Goal: Understand process/instructions

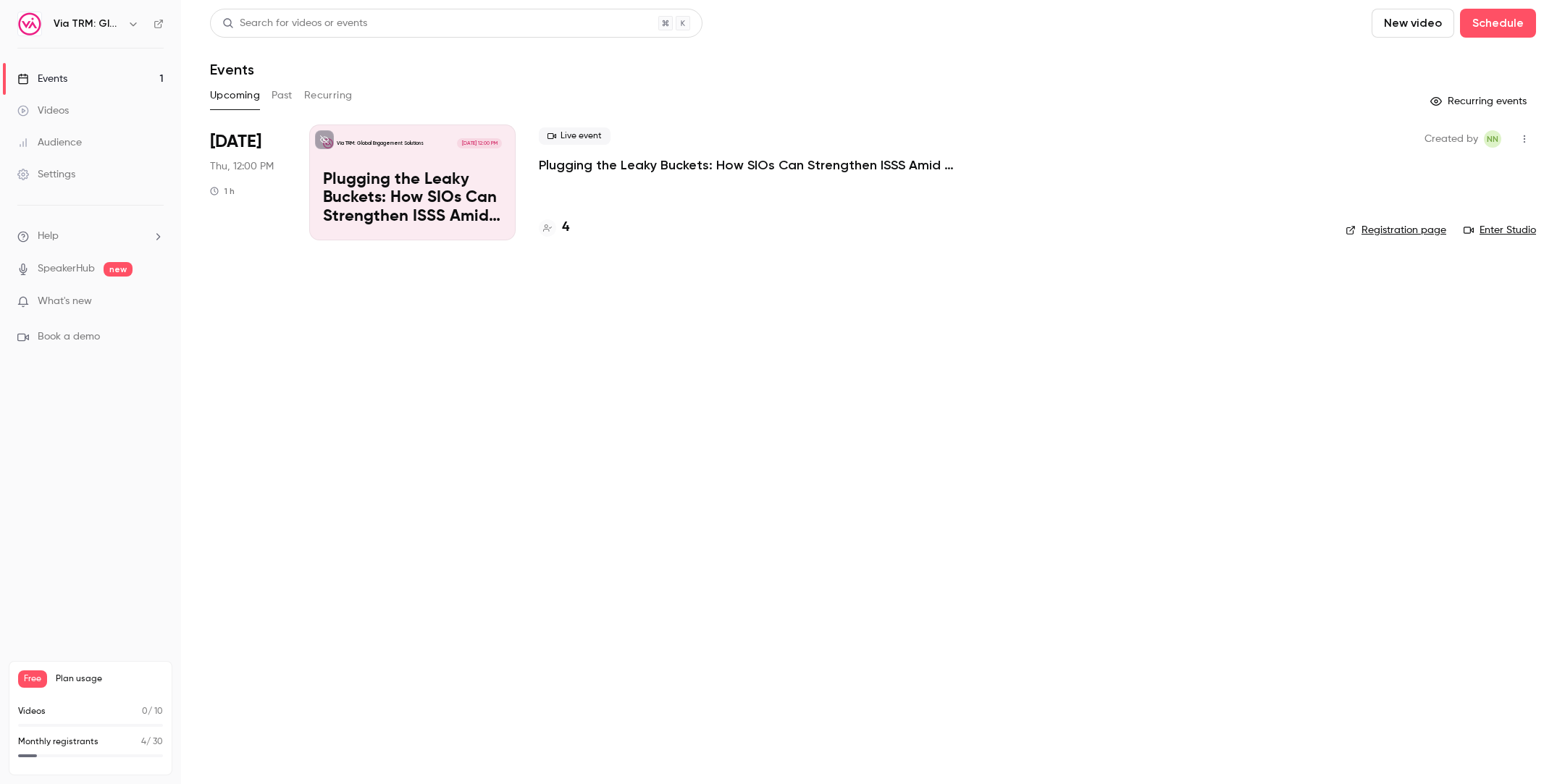
click at [57, 170] on div "Settings" at bounding box center [46, 174] width 58 height 15
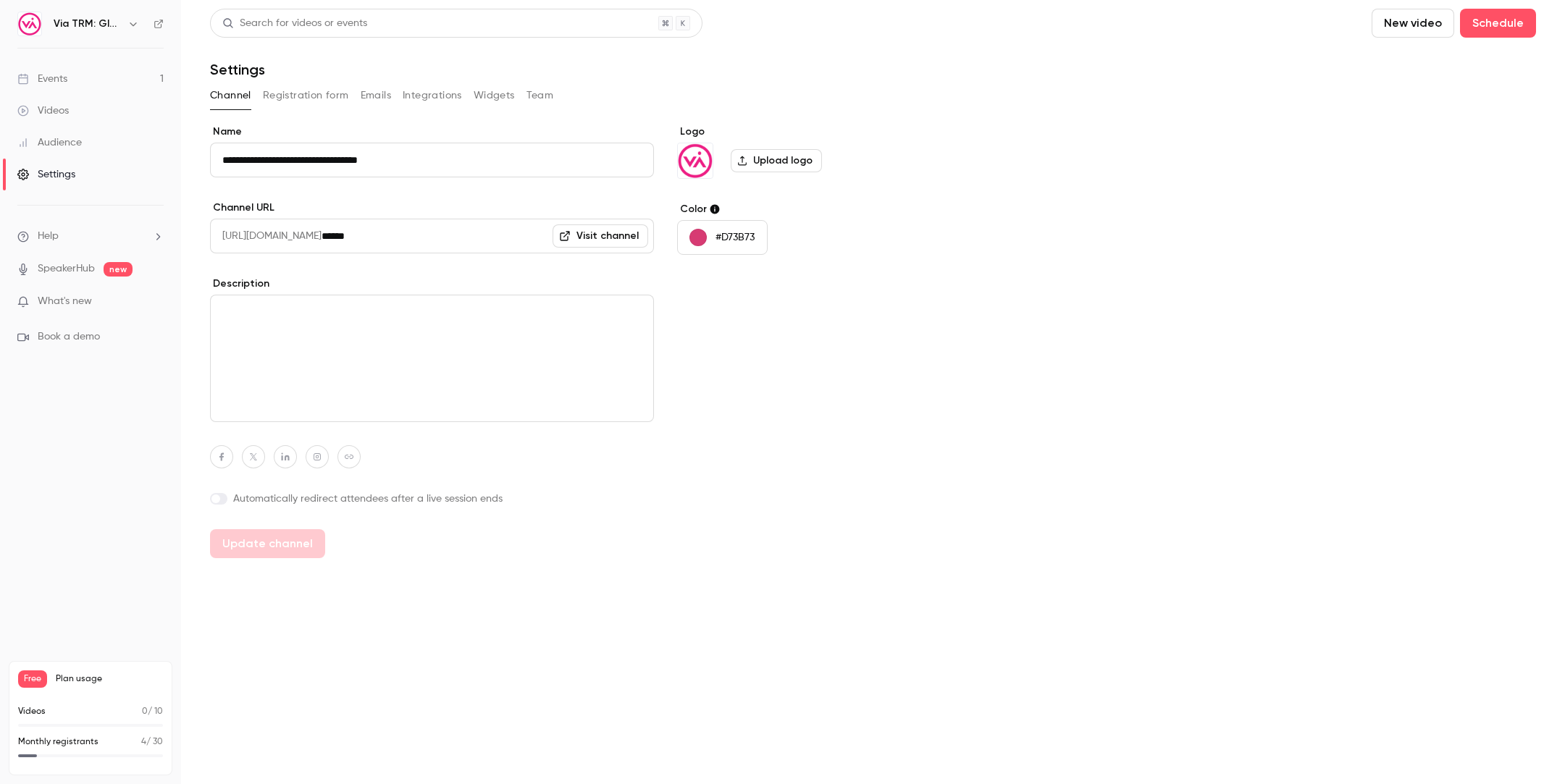
click at [427, 92] on button "Integrations" at bounding box center [432, 95] width 59 height 24
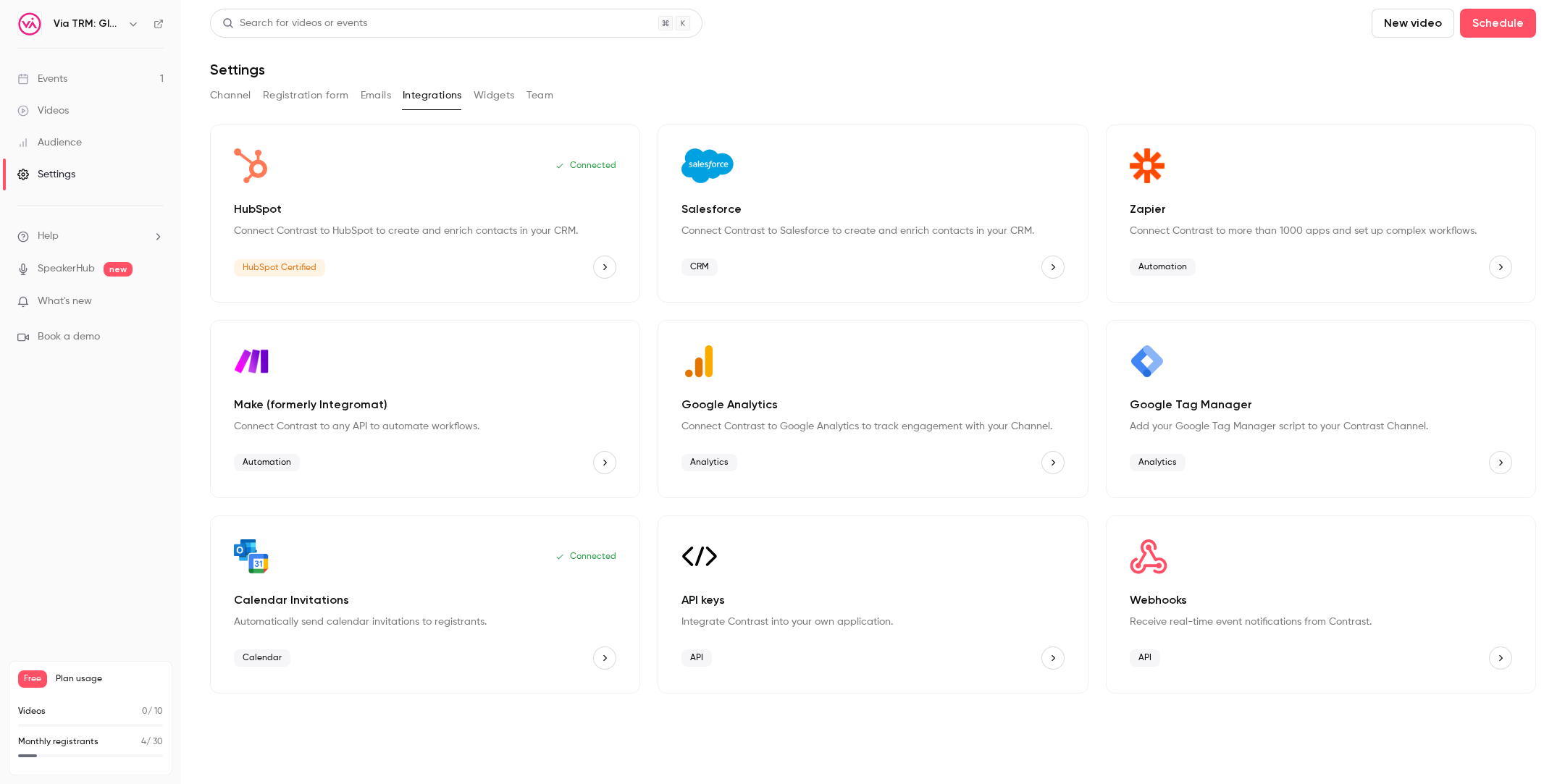
click at [606, 263] on icon "HubSpot" at bounding box center [605, 267] width 10 height 10
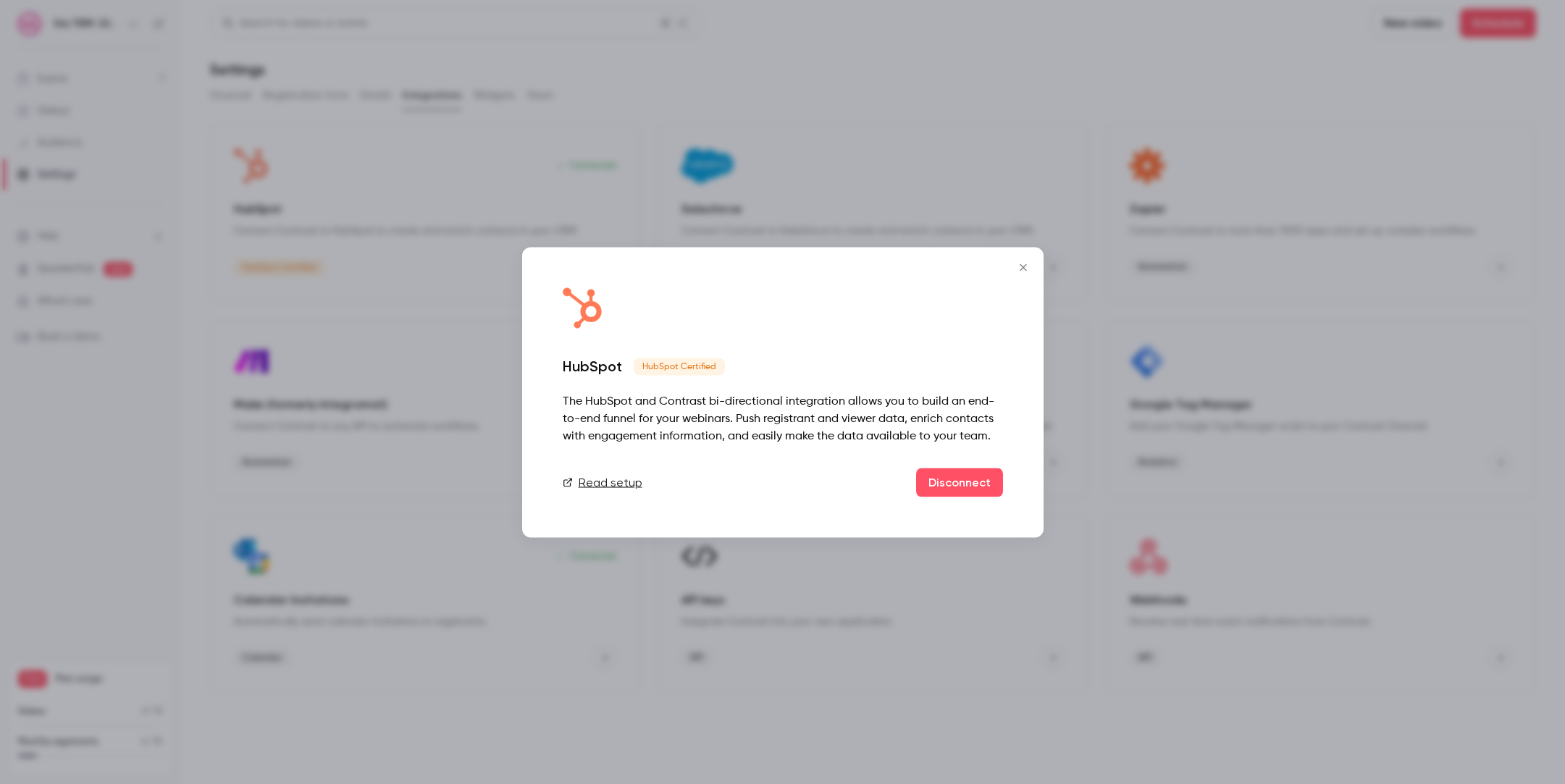
click at [600, 477] on link "Read setup" at bounding box center [602, 482] width 79 height 17
